Goal: Information Seeking & Learning: Stay updated

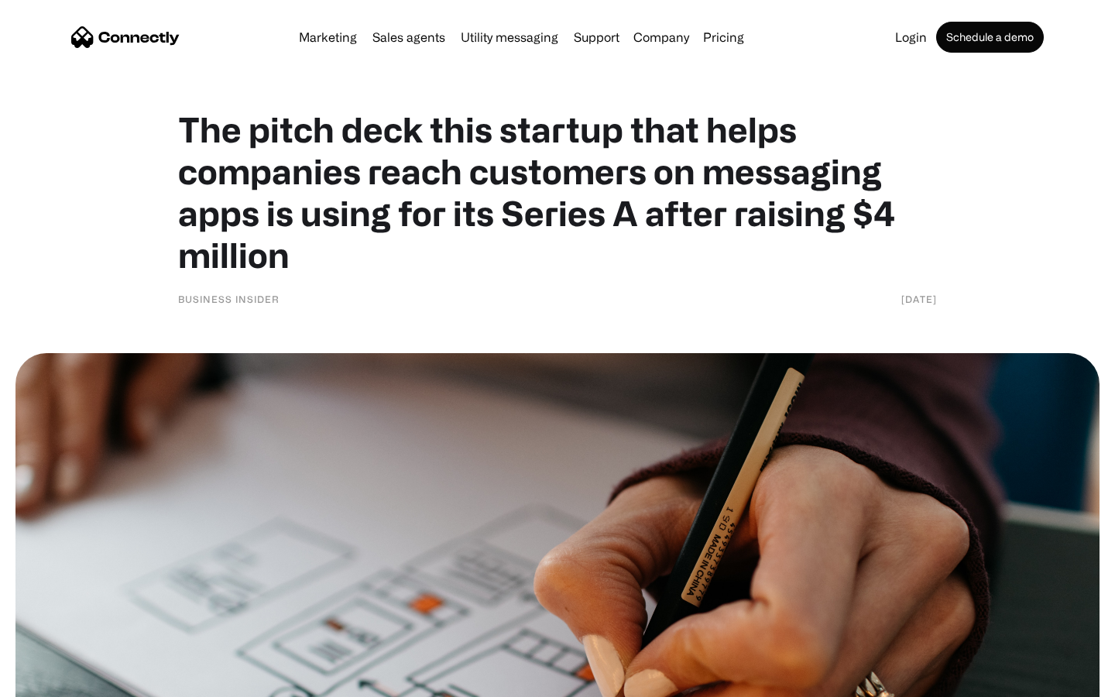
scroll to position [6715, 0]
